Goal: Information Seeking & Learning: Learn about a topic

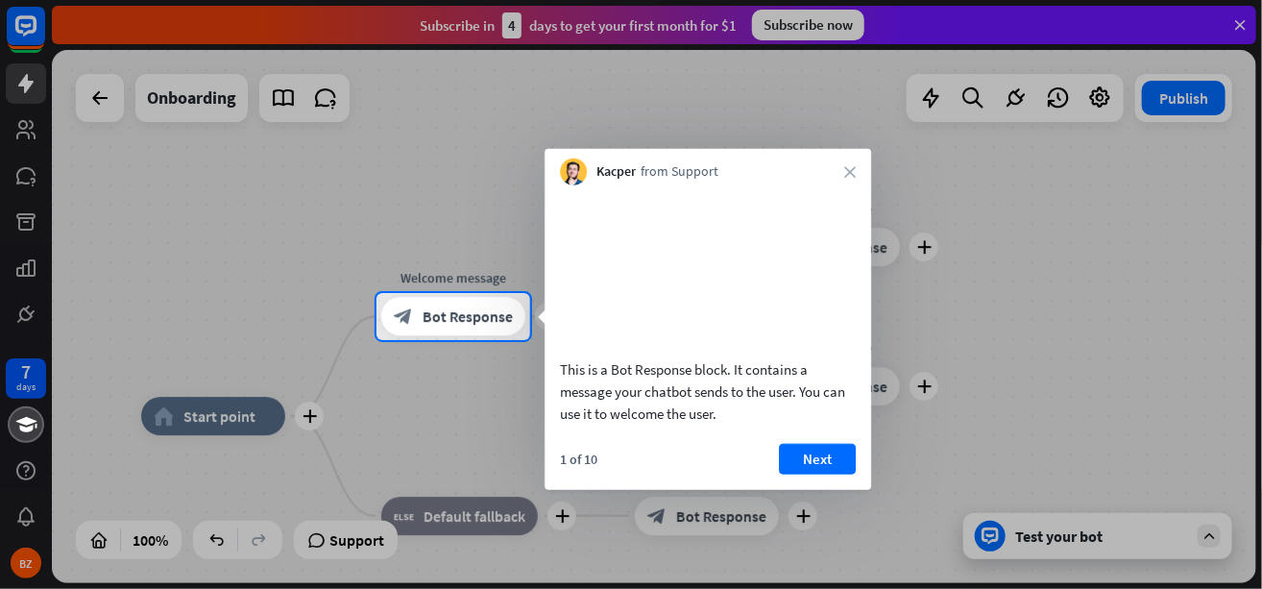
click at [422, 280] on div at bounding box center [631, 146] width 1262 height 293
click at [423, 307] on span "Bot Response" at bounding box center [467, 316] width 90 height 19
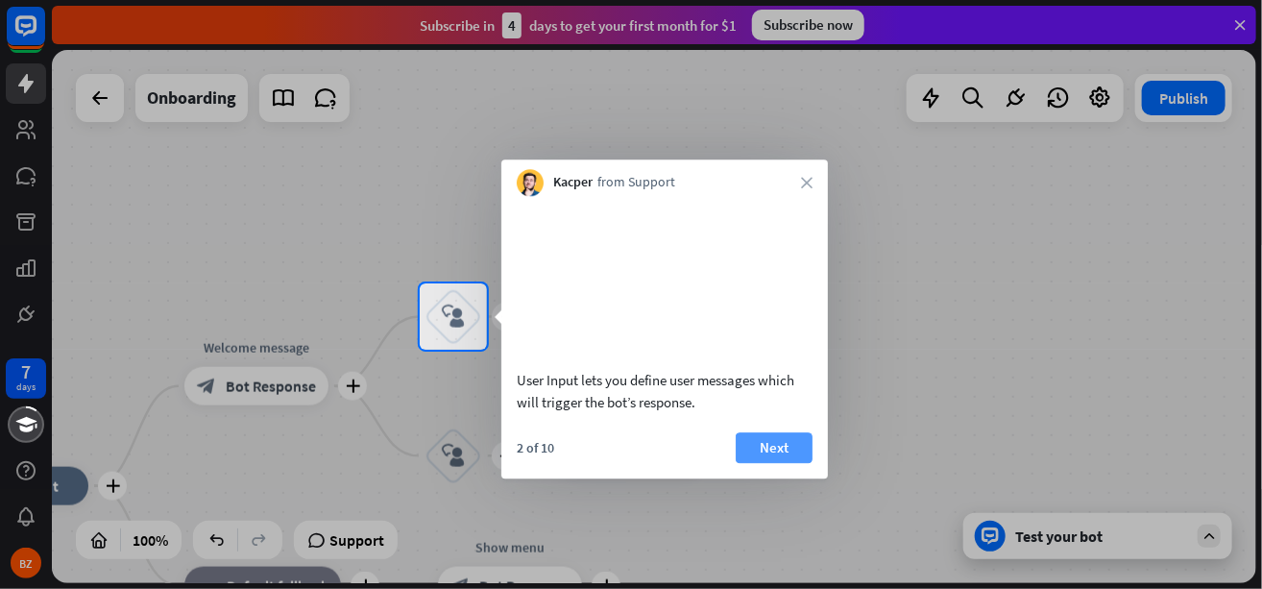
click at [769, 446] on button "Next" at bounding box center [774, 447] width 77 height 31
